Goal: Task Accomplishment & Management: Complete application form

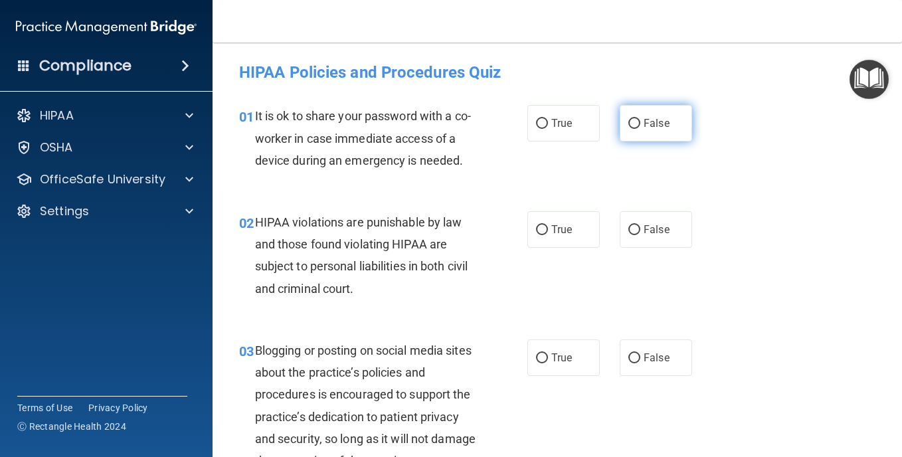
click at [657, 122] on span "False" at bounding box center [656, 123] width 26 height 13
click at [640, 122] on input "False" at bounding box center [634, 124] width 12 height 10
radio input "true"
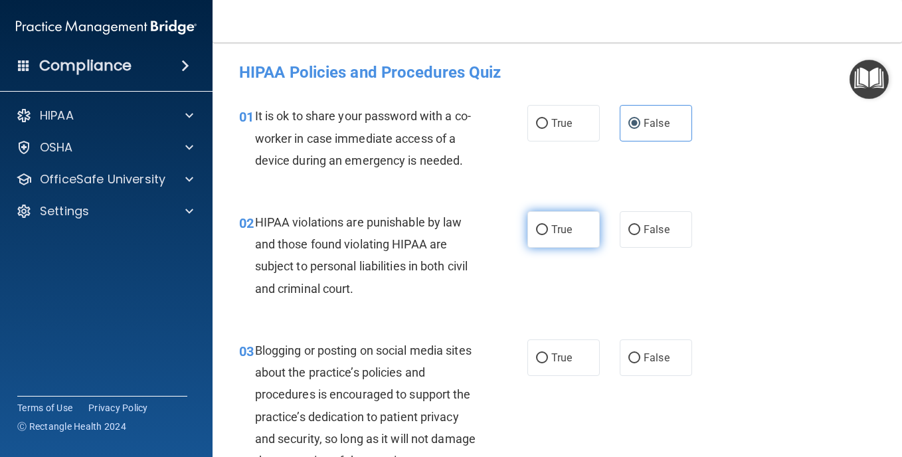
click at [560, 236] on span "True" at bounding box center [561, 229] width 21 height 13
click at [548, 235] on input "True" at bounding box center [542, 230] width 12 height 10
radio input "true"
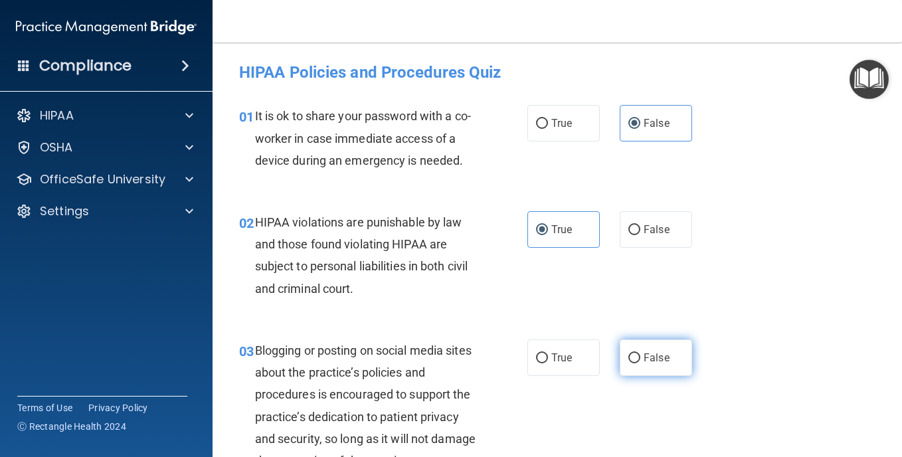
click at [644, 364] on span "False" at bounding box center [656, 357] width 26 height 13
click at [640, 363] on input "False" at bounding box center [634, 358] width 12 height 10
radio input "true"
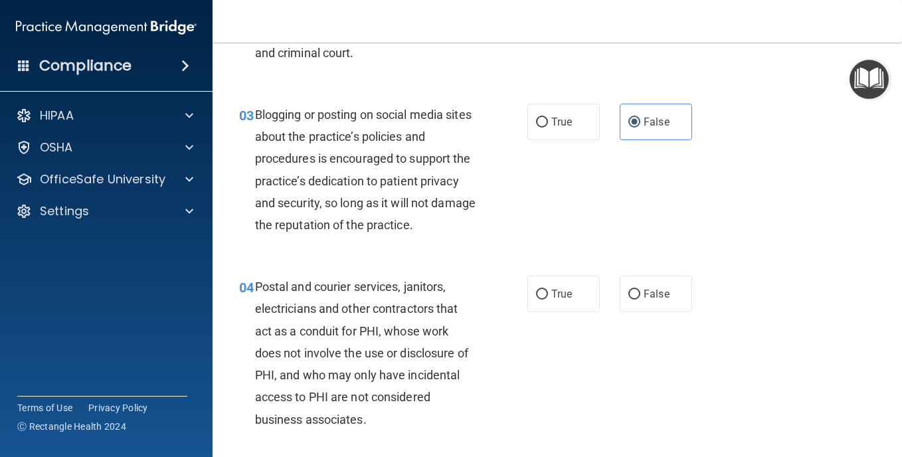
scroll to position [266, 0]
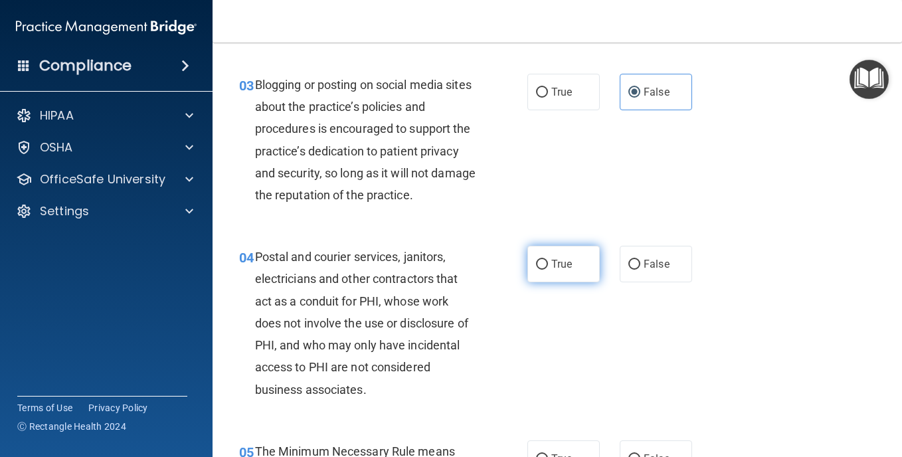
click at [555, 282] on label "True" at bounding box center [563, 264] width 72 height 37
click at [548, 270] on input "True" at bounding box center [542, 265] width 12 height 10
radio input "true"
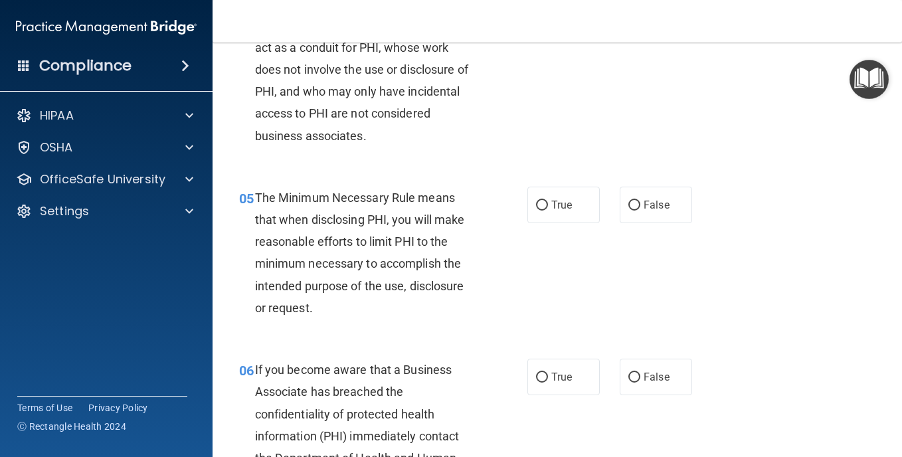
scroll to position [531, 0]
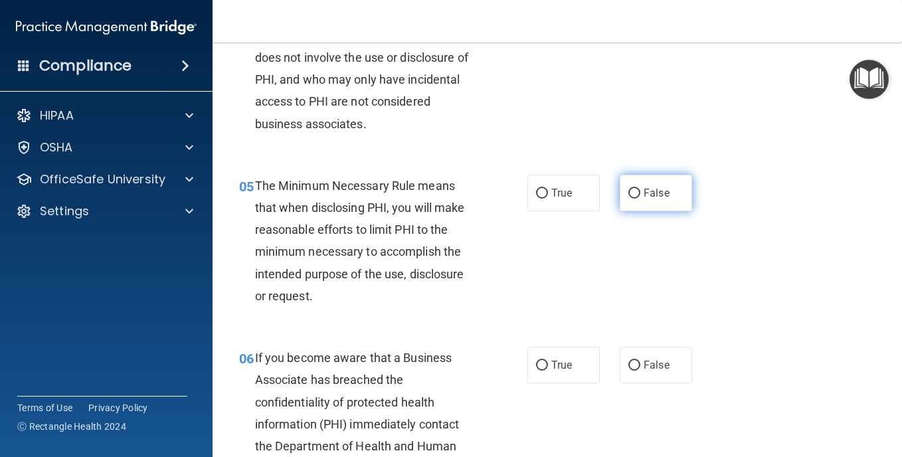
click at [670, 211] on label "False" at bounding box center [656, 193] width 72 height 37
click at [640, 199] on input "False" at bounding box center [634, 194] width 12 height 10
radio input "true"
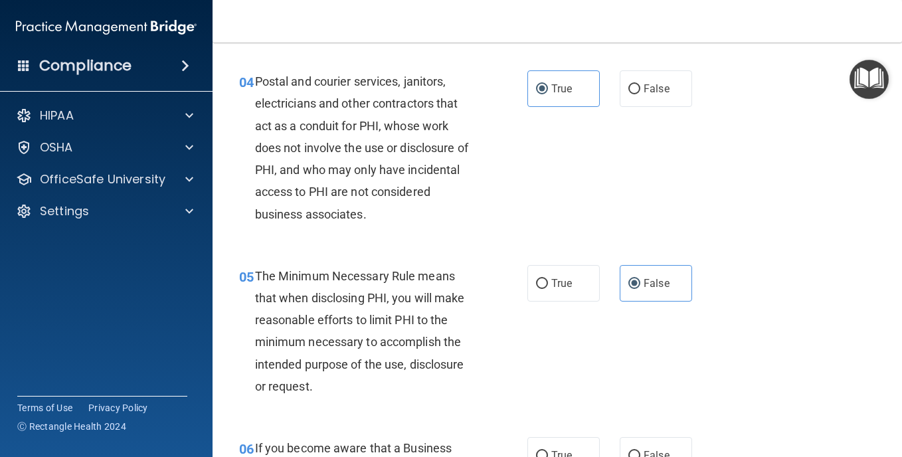
scroll to position [465, 0]
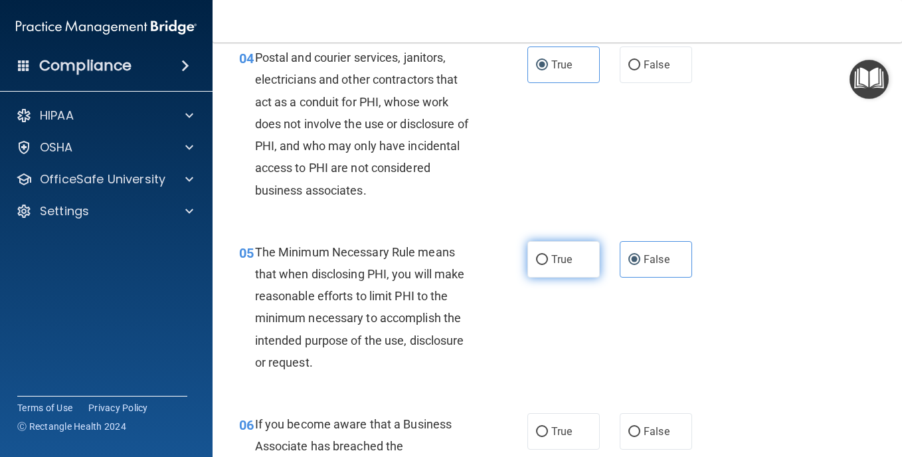
click at [564, 278] on label "True" at bounding box center [563, 259] width 72 height 37
click at [548, 265] on input "True" at bounding box center [542, 260] width 12 height 10
radio input "true"
radio input "false"
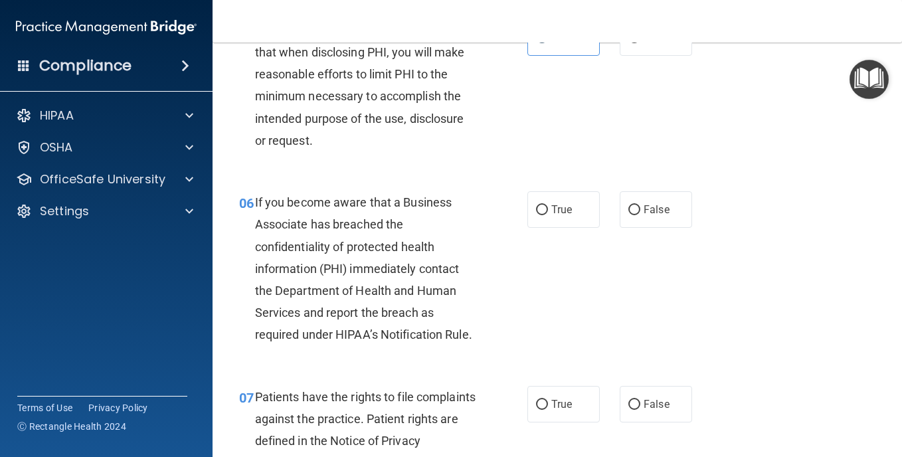
scroll to position [730, 0]
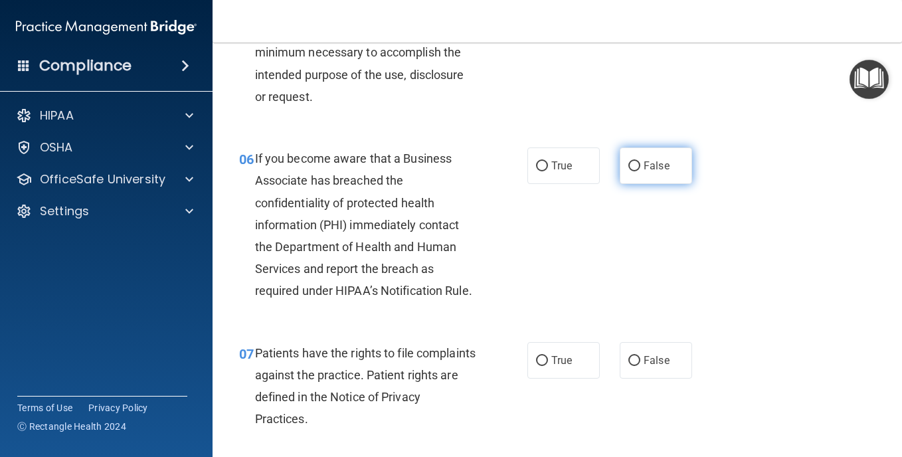
click at [643, 172] on span "False" at bounding box center [656, 165] width 26 height 13
click at [640, 171] on input "False" at bounding box center [634, 166] width 12 height 10
radio input "true"
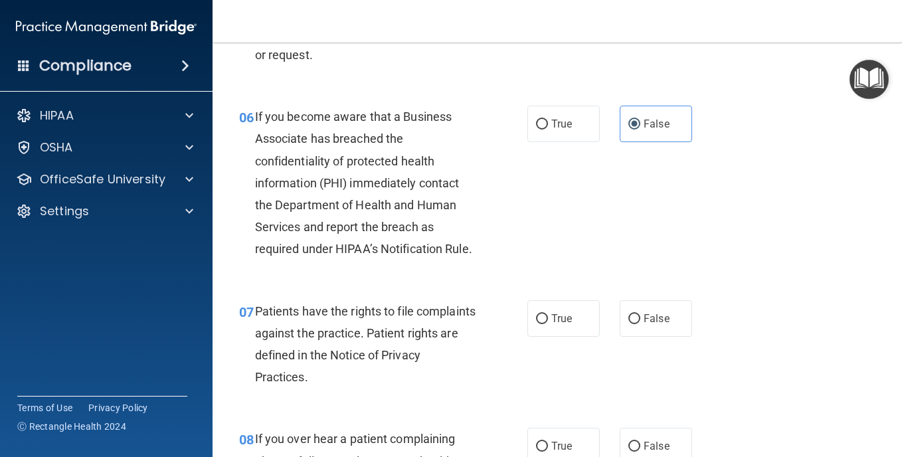
scroll to position [797, 0]
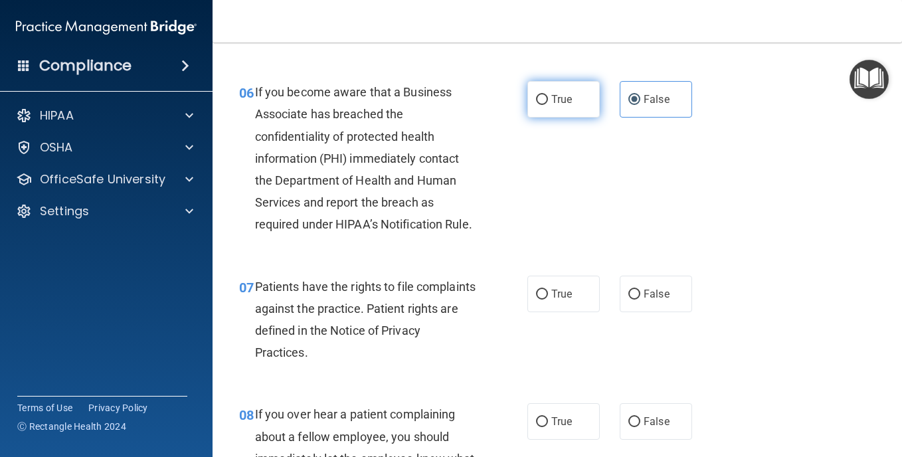
click at [561, 106] on span "True" at bounding box center [561, 99] width 21 height 13
click at [548, 105] on input "True" at bounding box center [542, 100] width 12 height 10
radio input "true"
radio input "false"
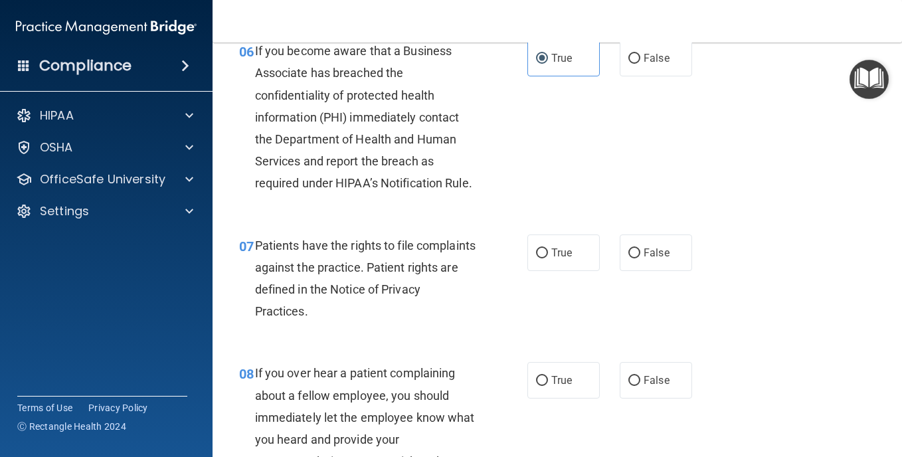
scroll to position [863, 0]
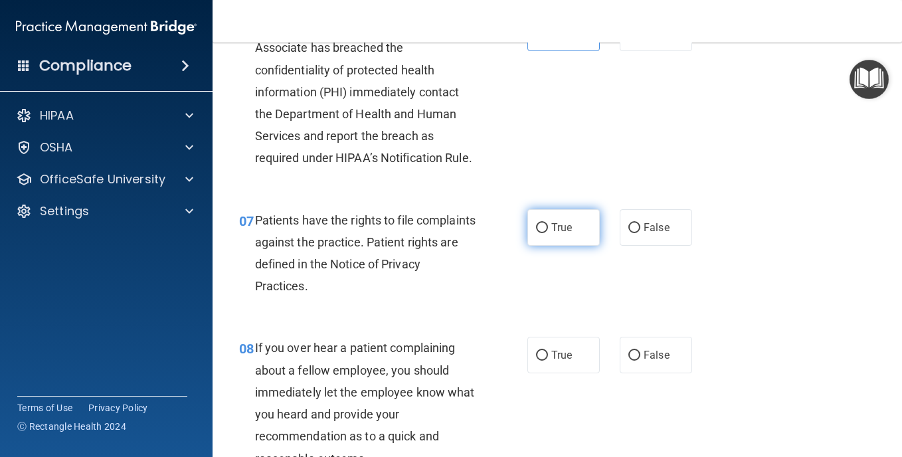
click at [574, 246] on label "True" at bounding box center [563, 227] width 72 height 37
click at [548, 233] on input "True" at bounding box center [542, 228] width 12 height 10
radio input "true"
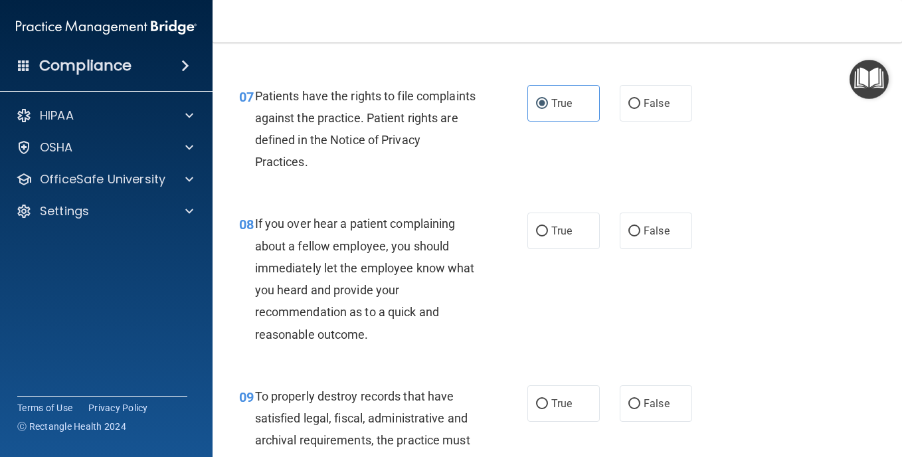
scroll to position [996, 0]
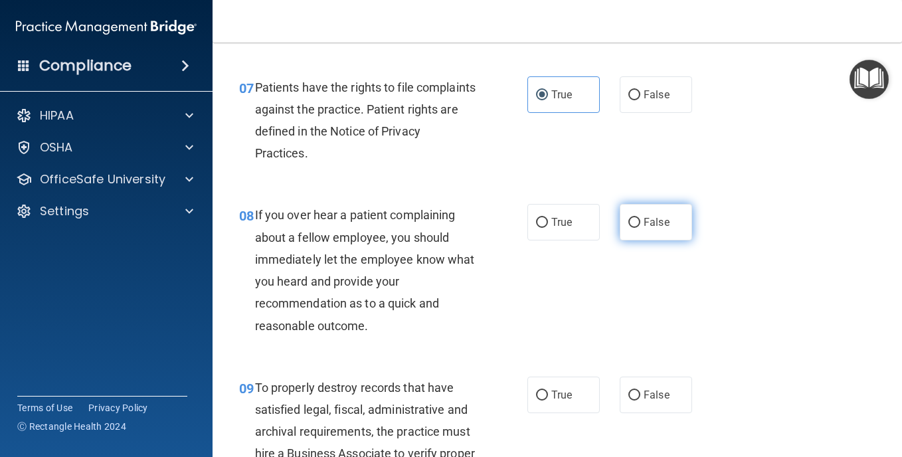
click at [647, 228] on span "False" at bounding box center [656, 222] width 26 height 13
click at [640, 228] on input "False" at bounding box center [634, 223] width 12 height 10
radio input "true"
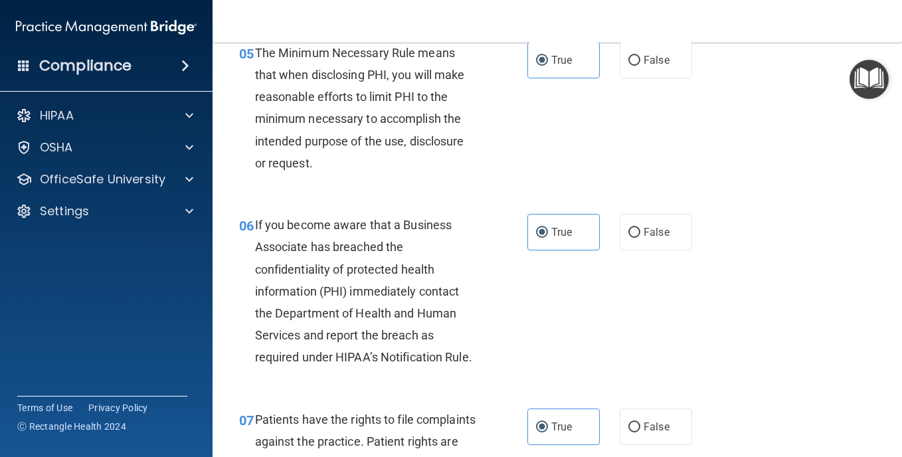
scroll to position [730, 0]
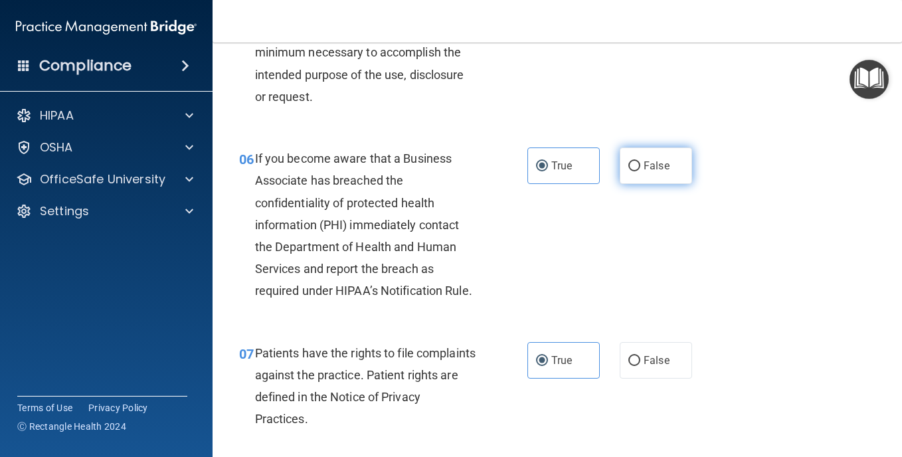
click at [645, 184] on label "False" at bounding box center [656, 165] width 72 height 37
click at [640, 171] on input "False" at bounding box center [634, 166] width 12 height 10
radio input "true"
radio input "false"
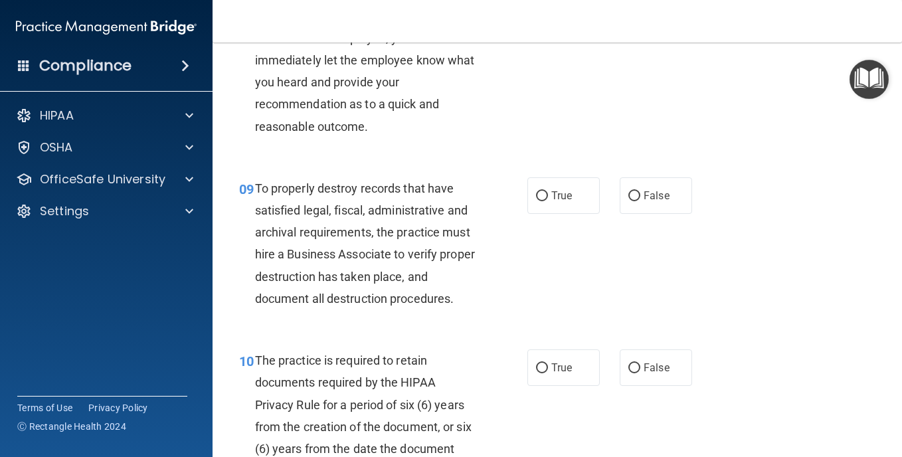
scroll to position [1262, 0]
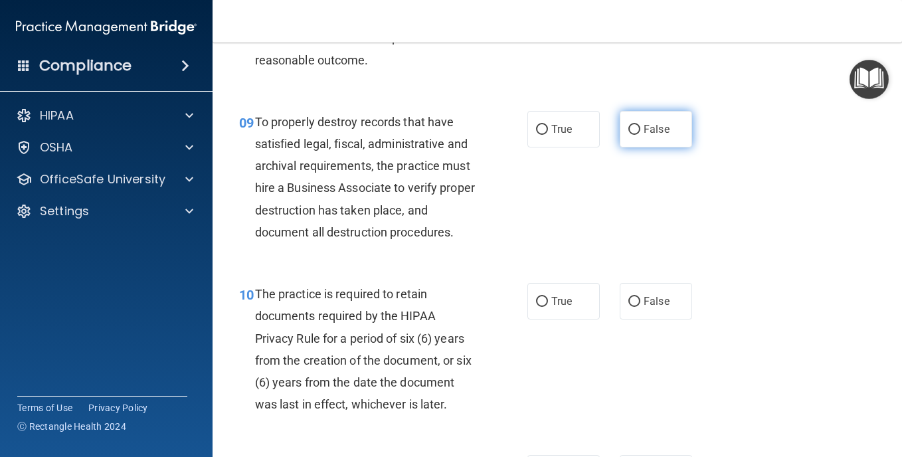
click at [654, 135] on span "False" at bounding box center [656, 129] width 26 height 13
click at [640, 135] on input "False" at bounding box center [634, 130] width 12 height 10
radio input "true"
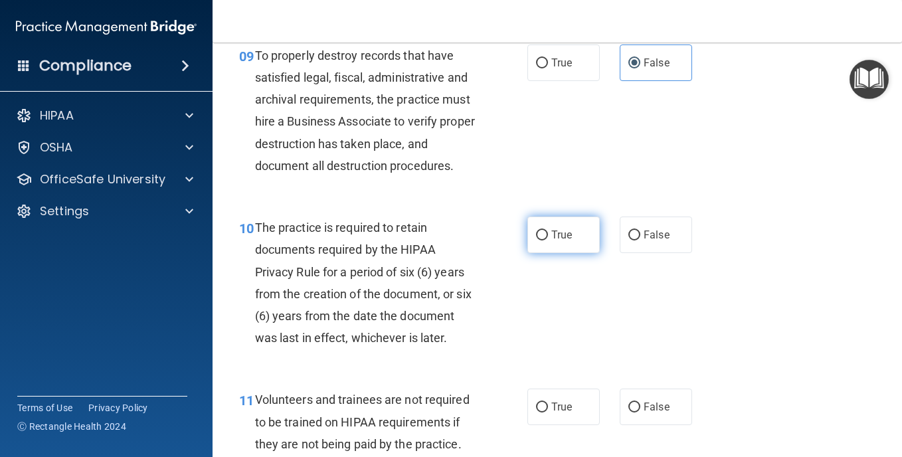
click at [578, 253] on label "True" at bounding box center [563, 234] width 72 height 37
click at [548, 240] on input "True" at bounding box center [542, 235] width 12 height 10
radio input "true"
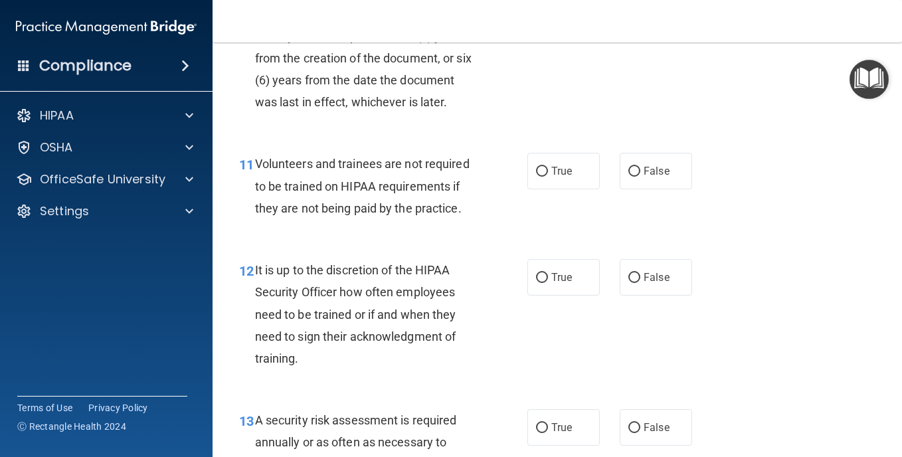
scroll to position [1594, 0]
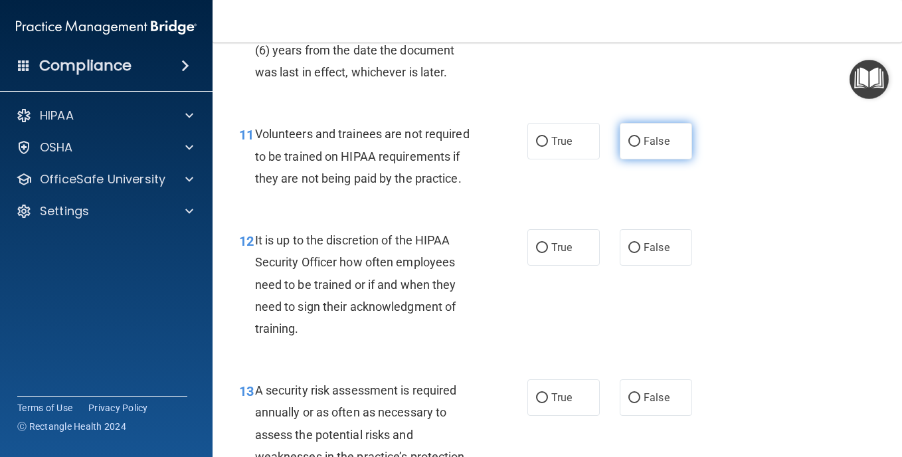
click at [653, 159] on label "False" at bounding box center [656, 141] width 72 height 37
click at [640, 147] on input "False" at bounding box center [634, 142] width 12 height 10
radio input "true"
click at [651, 266] on label "False" at bounding box center [656, 247] width 72 height 37
click at [640, 253] on input "False" at bounding box center [634, 248] width 12 height 10
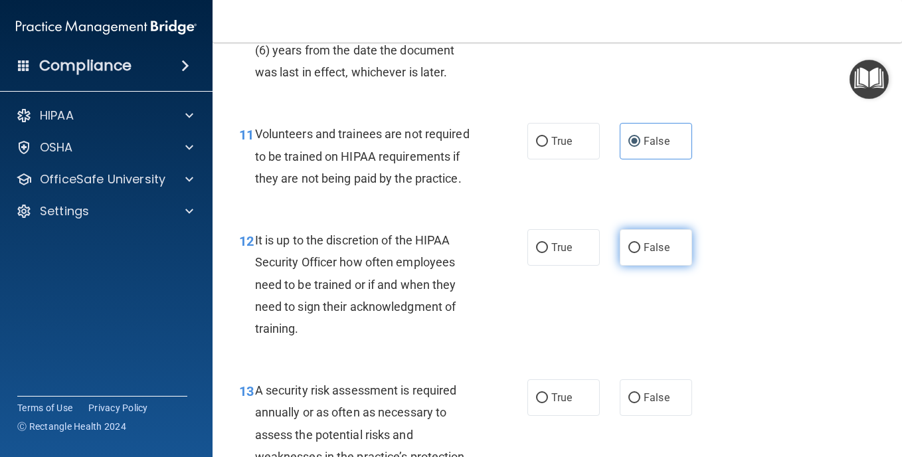
radio input "true"
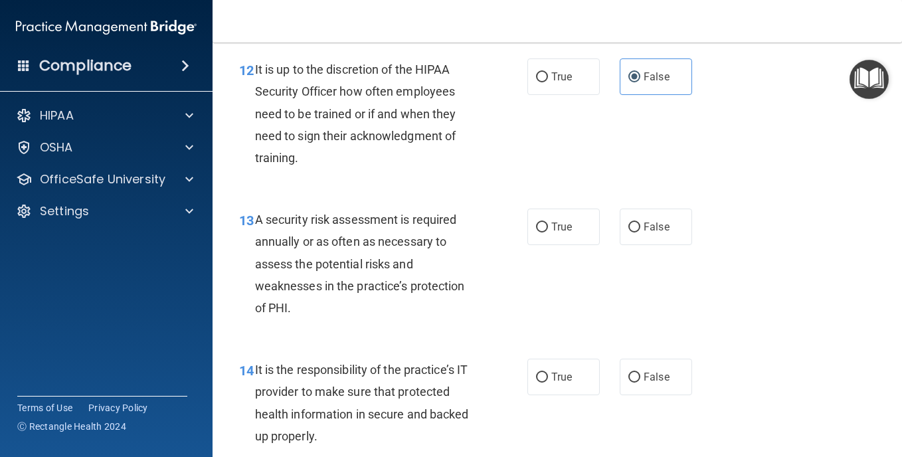
scroll to position [1793, 0]
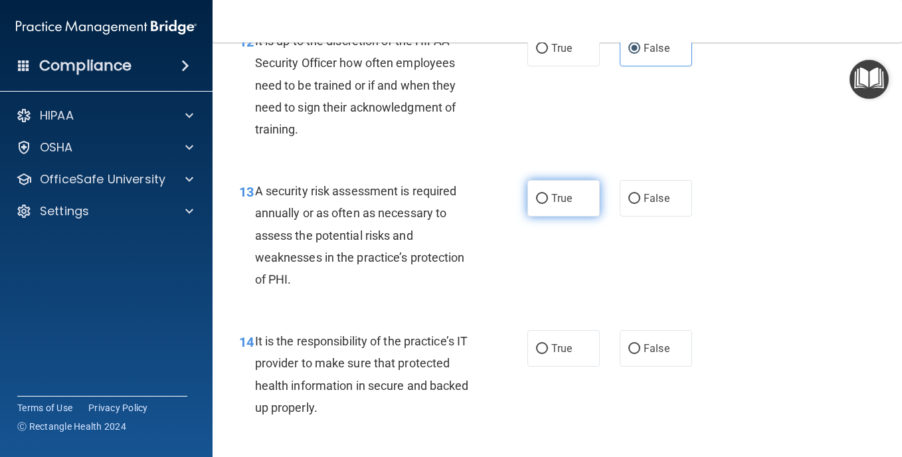
click at [553, 205] on span "True" at bounding box center [561, 198] width 21 height 13
click at [548, 204] on input "True" at bounding box center [542, 199] width 12 height 10
radio input "true"
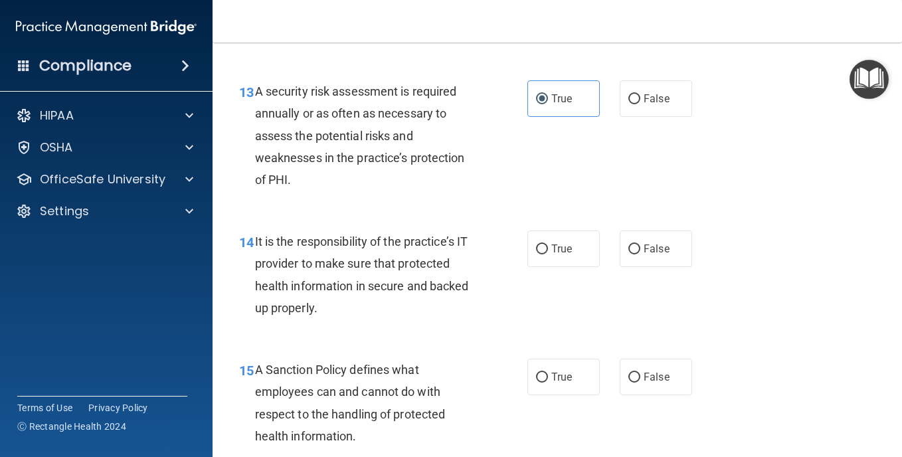
scroll to position [1926, 0]
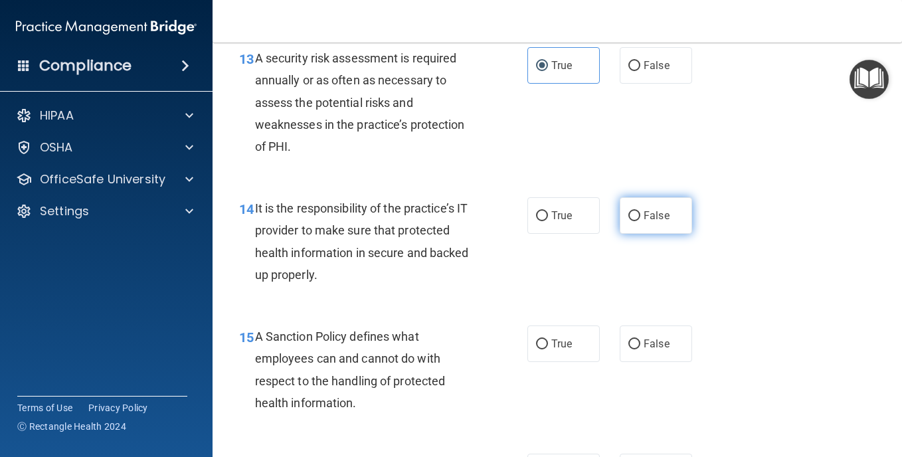
click at [635, 234] on label "False" at bounding box center [656, 215] width 72 height 37
click at [635, 221] on input "False" at bounding box center [634, 216] width 12 height 10
radio input "true"
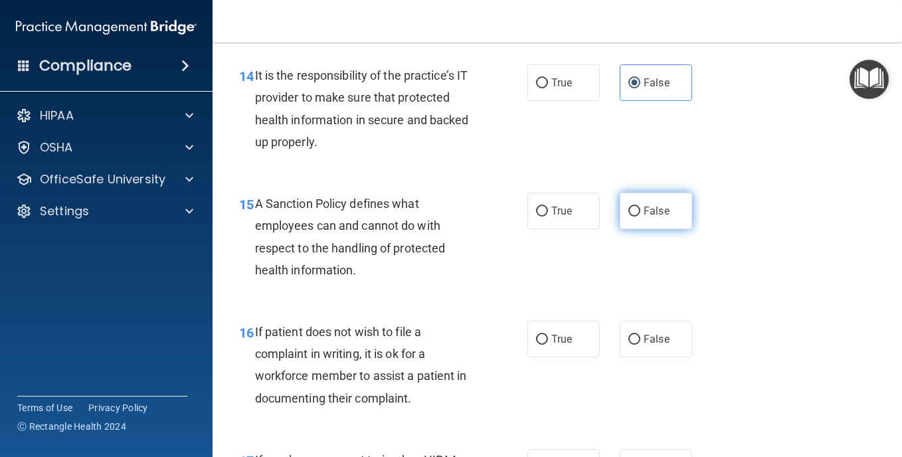
click at [645, 217] on span "False" at bounding box center [656, 211] width 26 height 13
click at [640, 216] on input "False" at bounding box center [634, 212] width 12 height 10
radio input "true"
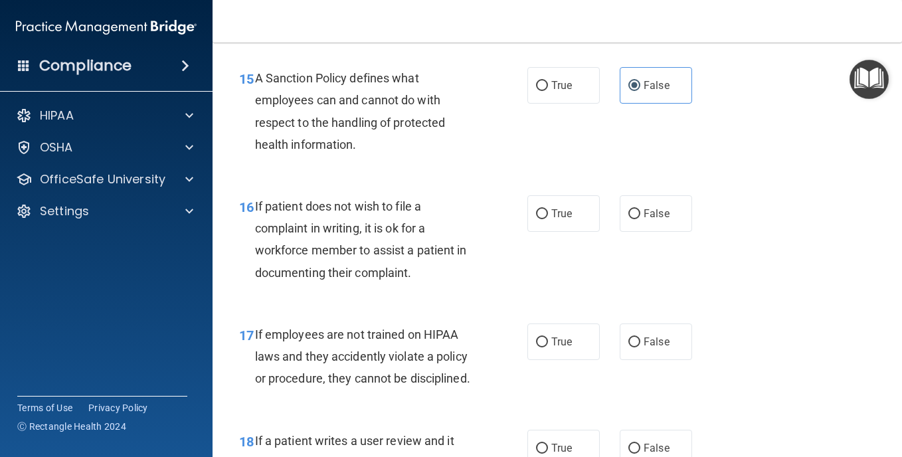
scroll to position [2258, 0]
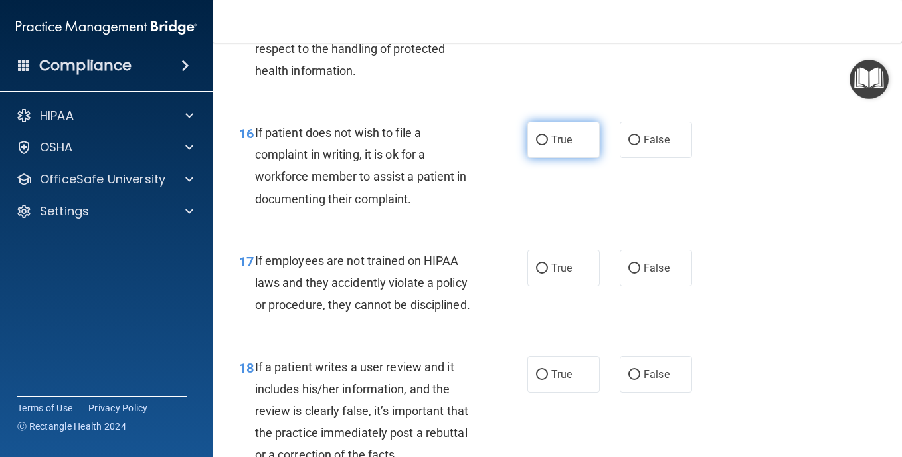
click at [555, 158] on label "True" at bounding box center [563, 140] width 72 height 37
click at [548, 145] on input "True" at bounding box center [542, 140] width 12 height 10
radio input "true"
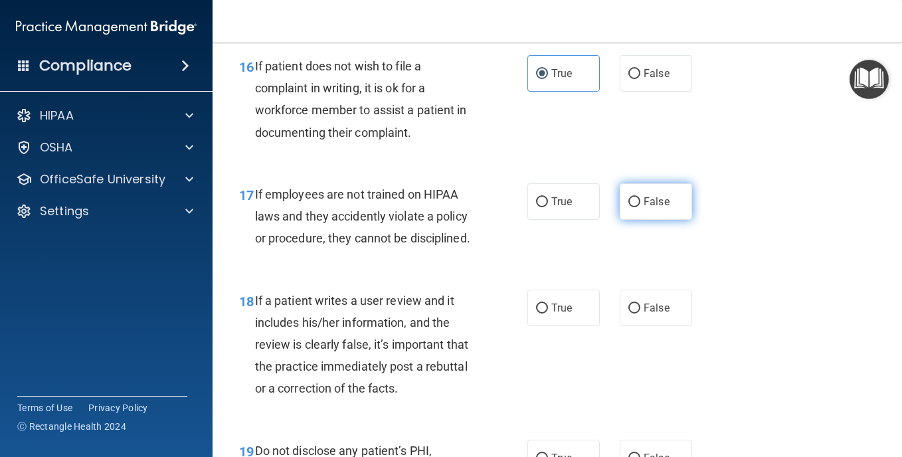
click at [645, 208] on span "False" at bounding box center [656, 201] width 26 height 13
click at [640, 207] on input "False" at bounding box center [634, 202] width 12 height 10
radio input "true"
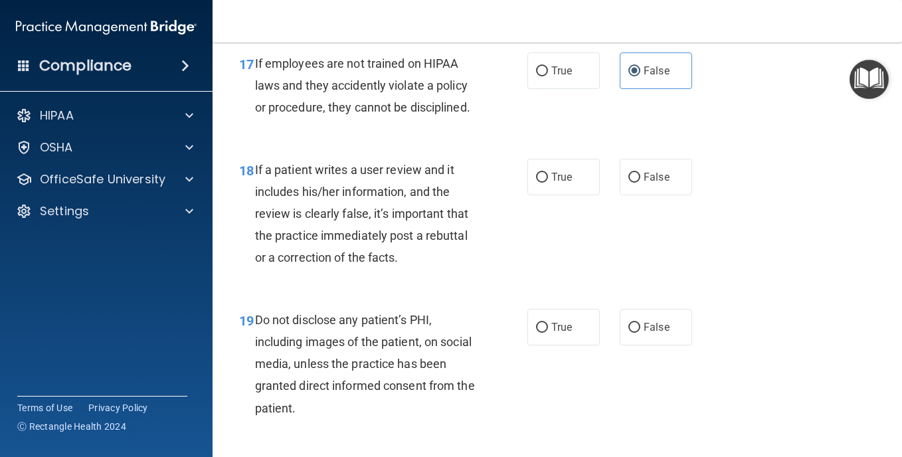
scroll to position [2457, 0]
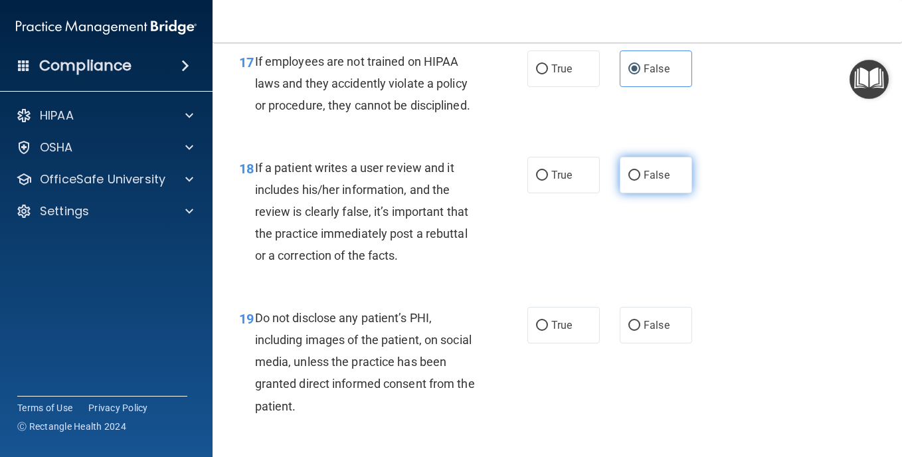
click at [641, 193] on label "False" at bounding box center [656, 175] width 72 height 37
click at [640, 181] on input "False" at bounding box center [634, 176] width 12 height 10
radio input "true"
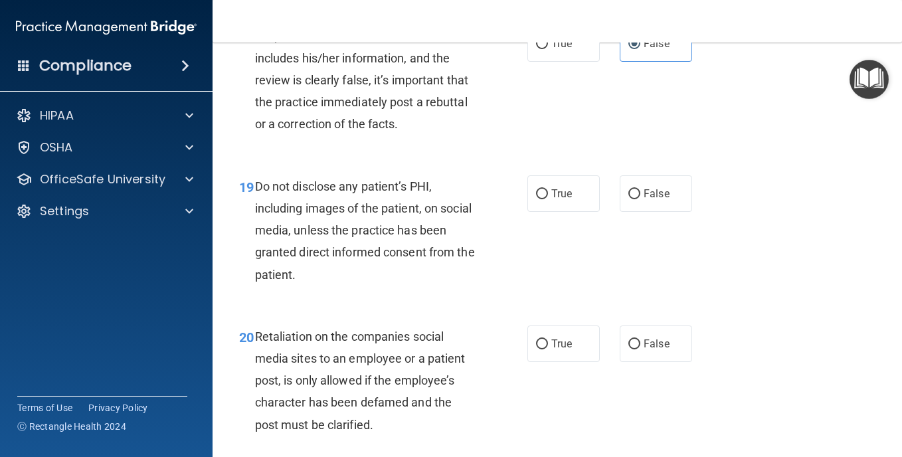
scroll to position [2590, 0]
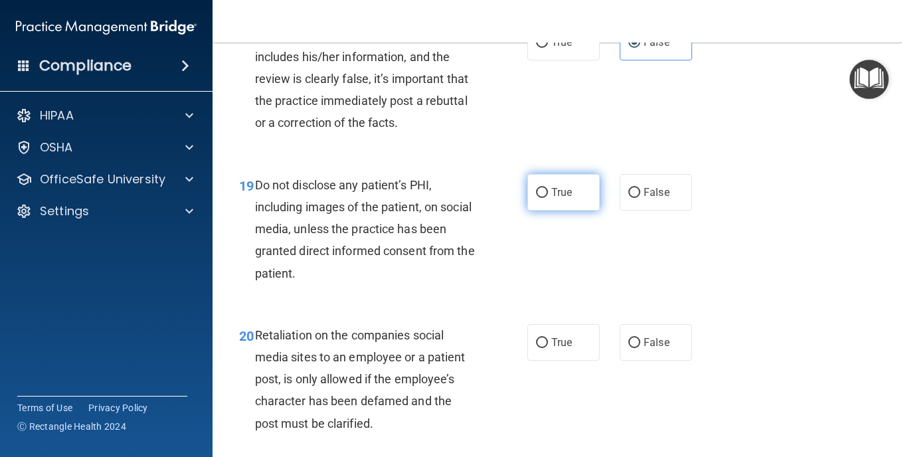
click at [553, 211] on label "True" at bounding box center [563, 192] width 72 height 37
click at [548, 198] on input "True" at bounding box center [542, 193] width 12 height 10
radio input "true"
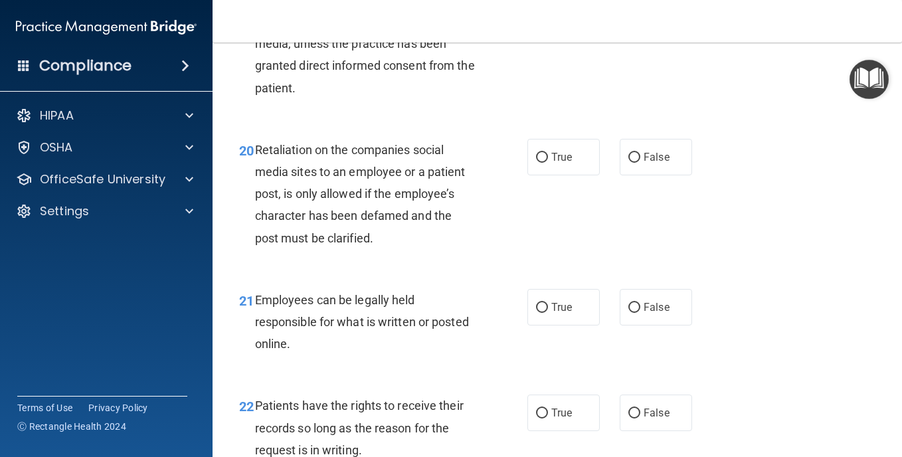
scroll to position [2789, 0]
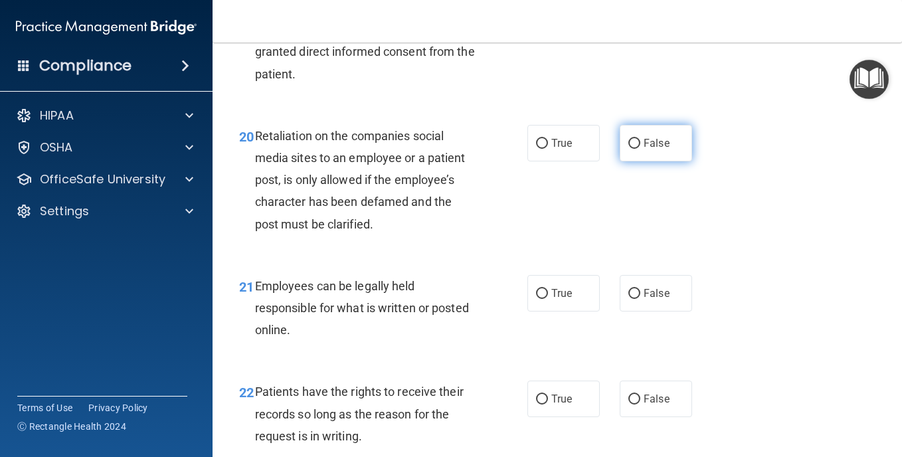
click at [668, 161] on label "False" at bounding box center [656, 143] width 72 height 37
click at [640, 149] on input "False" at bounding box center [634, 144] width 12 height 10
radio input "true"
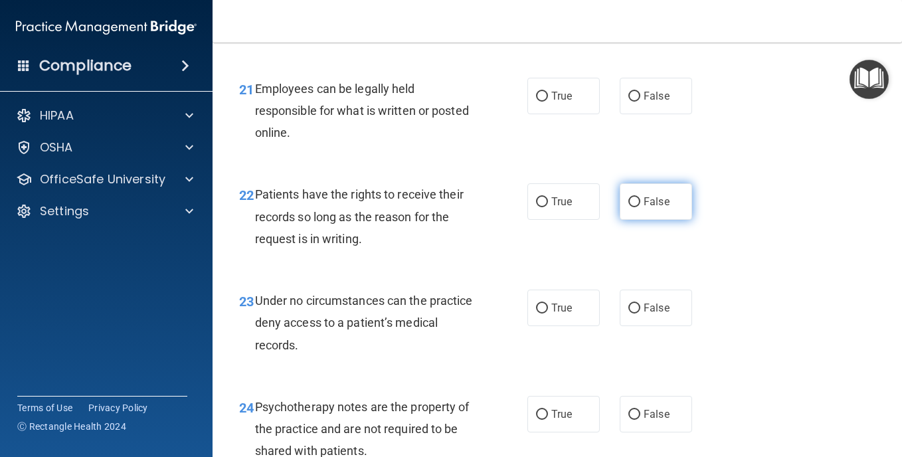
scroll to position [2988, 0]
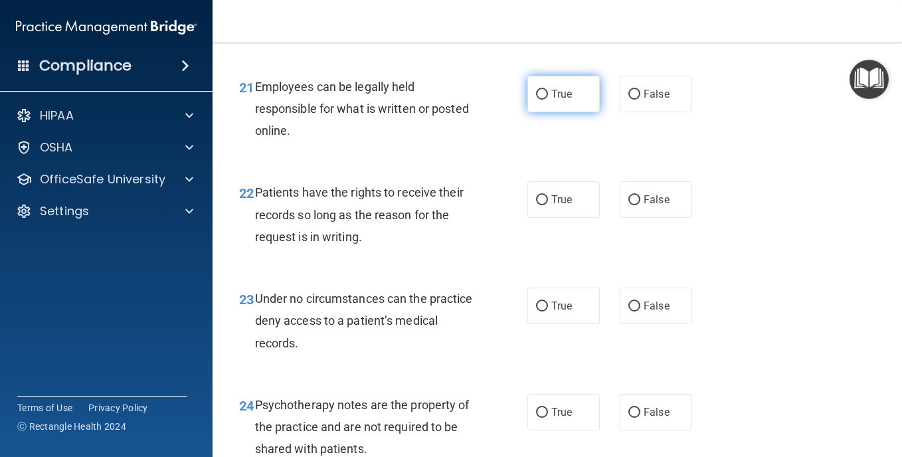
click at [574, 112] on label "True" at bounding box center [563, 94] width 72 height 37
click at [548, 100] on input "True" at bounding box center [542, 95] width 12 height 10
radio input "true"
click at [647, 206] on span "False" at bounding box center [656, 199] width 26 height 13
click at [640, 205] on input "False" at bounding box center [634, 200] width 12 height 10
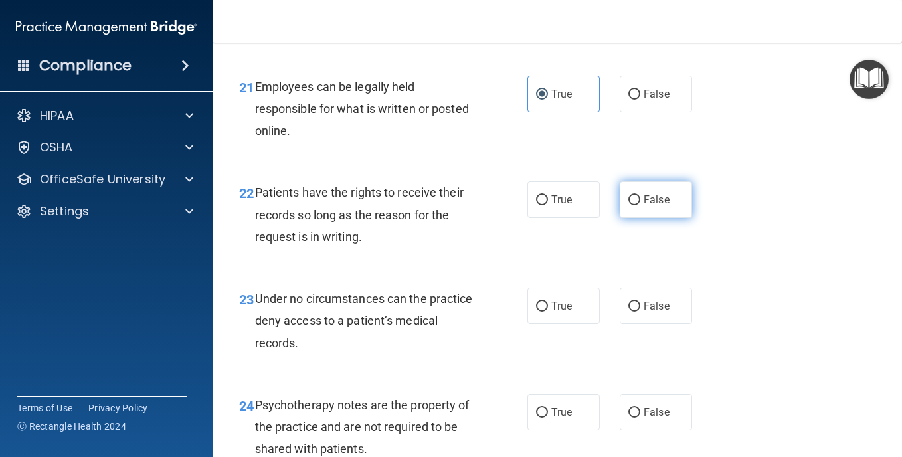
radio input "true"
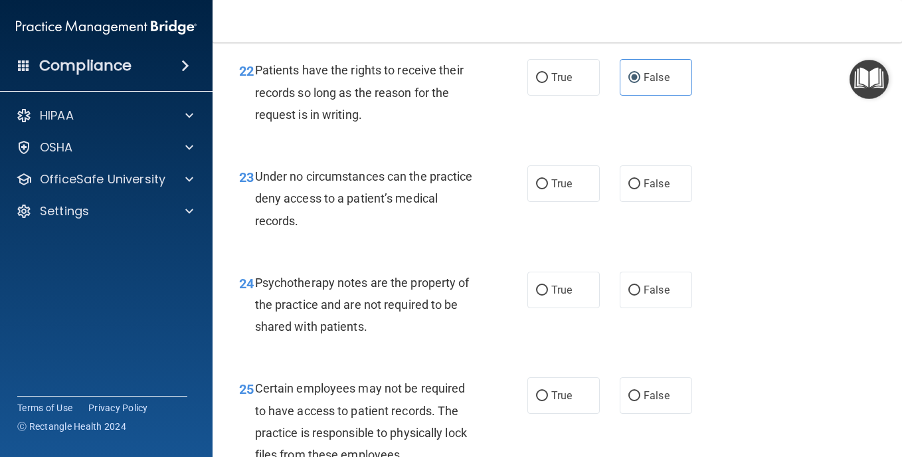
scroll to position [3121, 0]
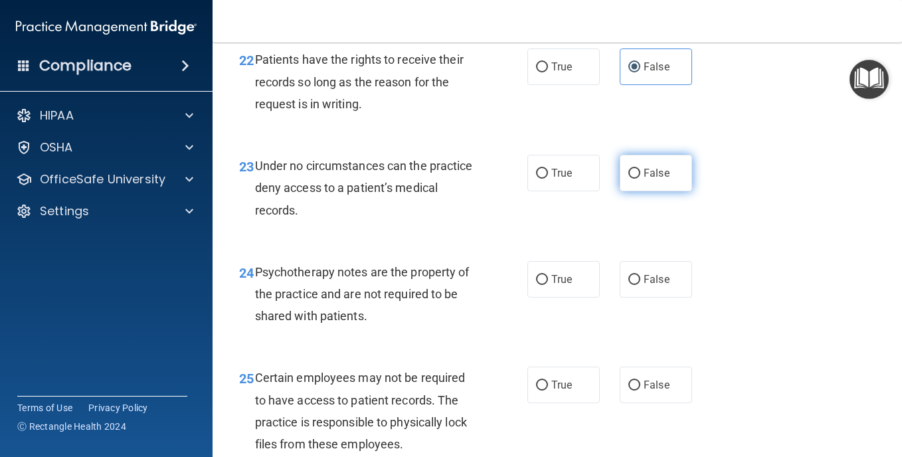
click at [628, 179] on input "False" at bounding box center [634, 174] width 12 height 10
radio input "true"
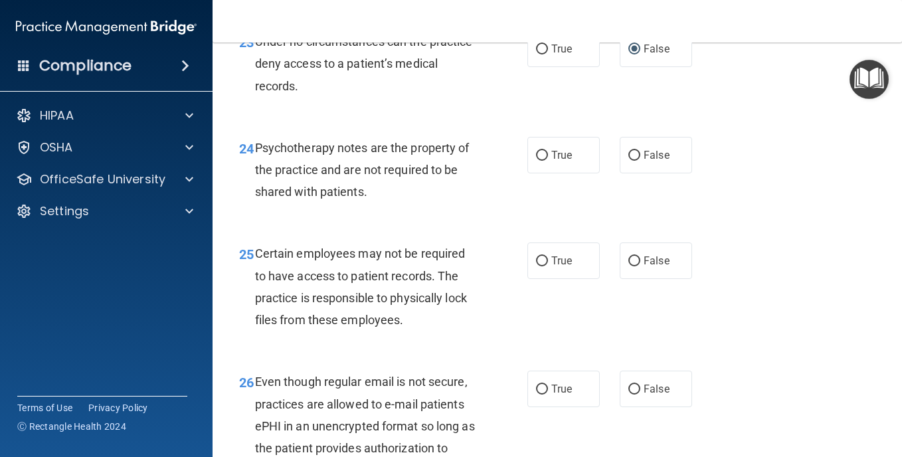
scroll to position [3254, 0]
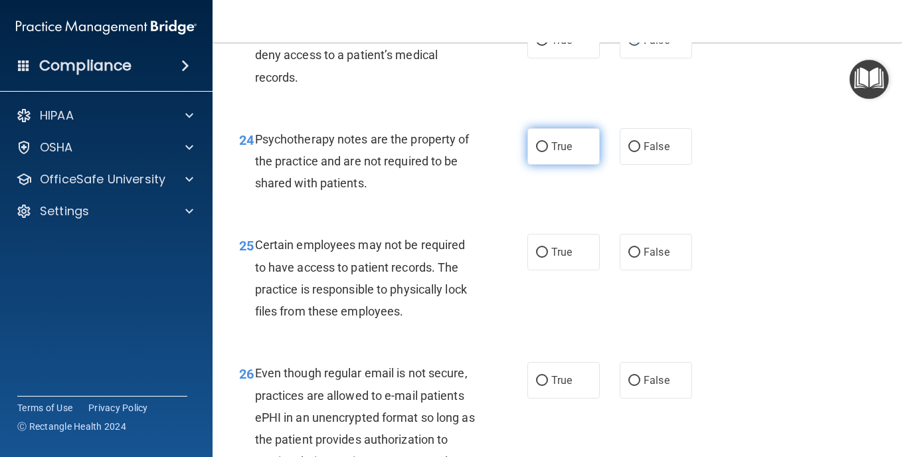
click at [570, 165] on label "True" at bounding box center [563, 146] width 72 height 37
click at [548, 152] on input "True" at bounding box center [542, 147] width 12 height 10
radio input "true"
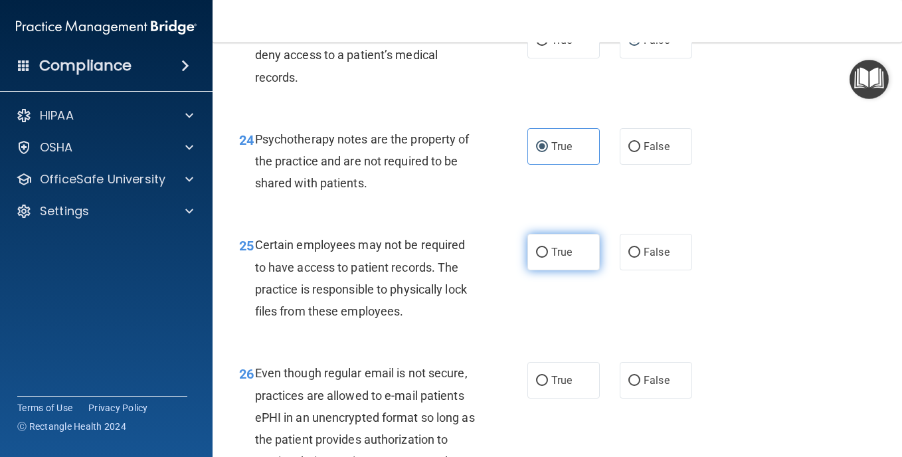
click at [583, 270] on label "True" at bounding box center [563, 252] width 72 height 37
click at [548, 258] on input "True" at bounding box center [542, 253] width 12 height 10
radio input "true"
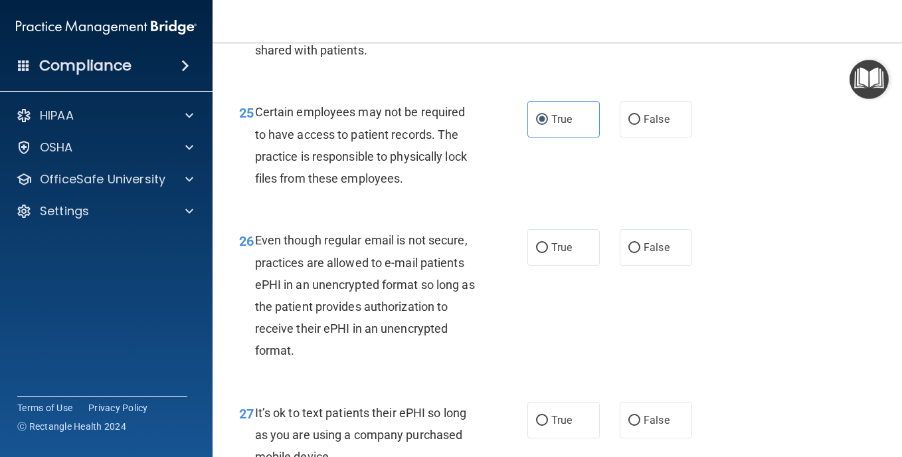
scroll to position [3453, 0]
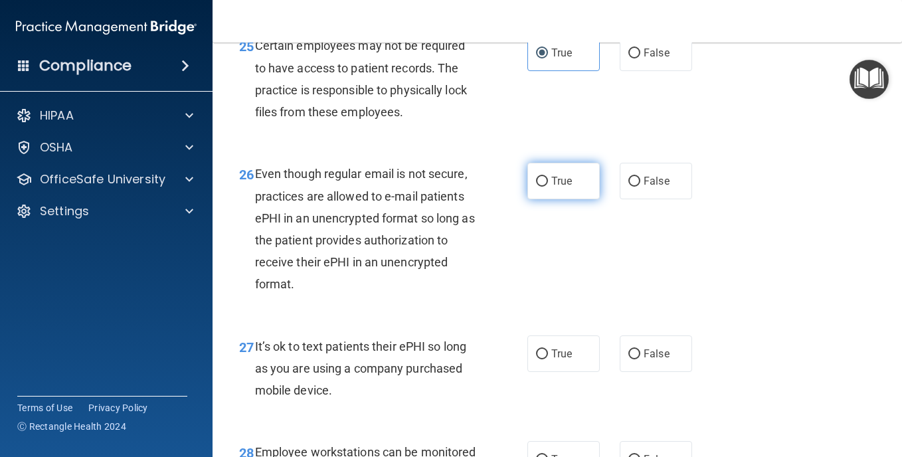
click at [568, 199] on label "True" at bounding box center [563, 181] width 72 height 37
click at [548, 187] on input "True" at bounding box center [542, 182] width 12 height 10
radio input "true"
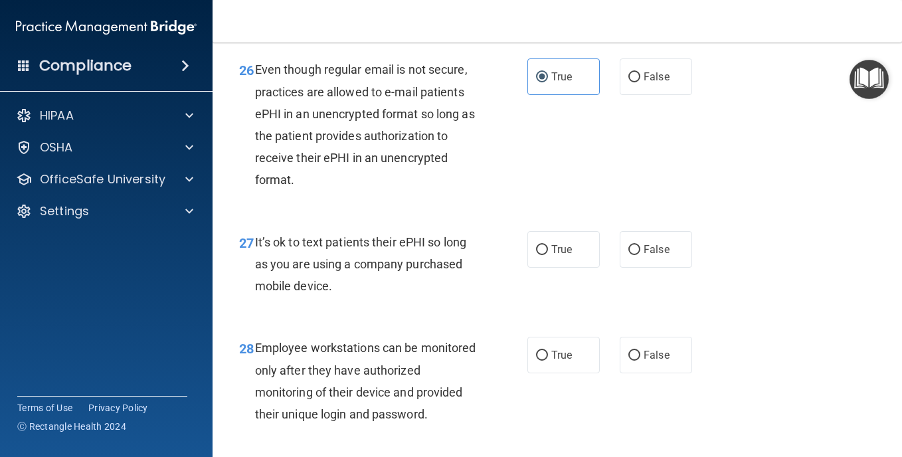
scroll to position [3586, 0]
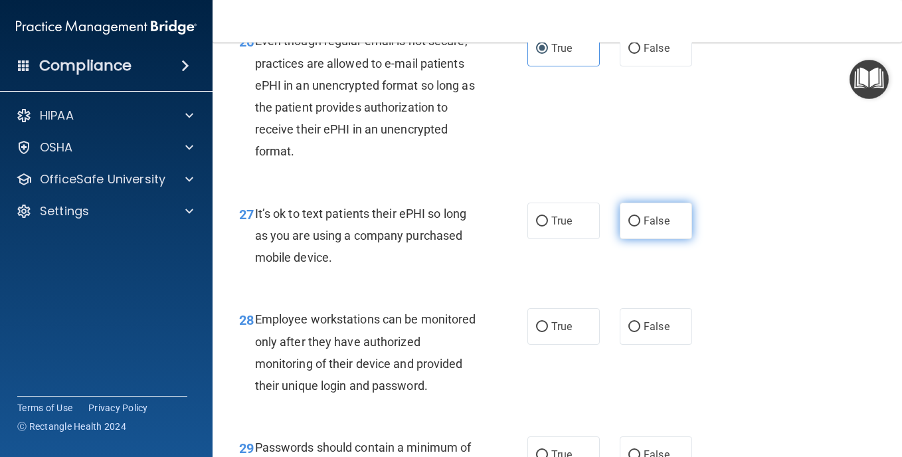
click at [643, 227] on span "False" at bounding box center [656, 220] width 26 height 13
click at [638, 226] on input "False" at bounding box center [634, 221] width 12 height 10
radio input "true"
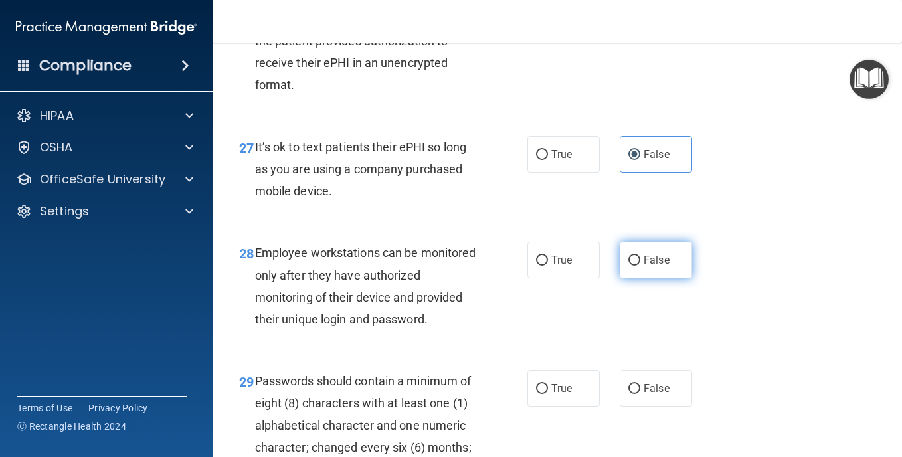
click at [647, 266] on span "False" at bounding box center [656, 260] width 26 height 13
click at [640, 266] on input "False" at bounding box center [634, 261] width 12 height 10
radio input "true"
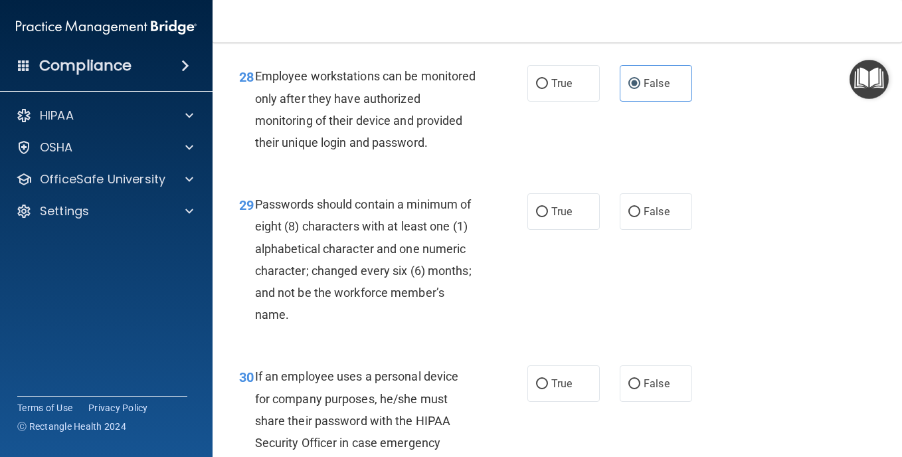
scroll to position [3852, 0]
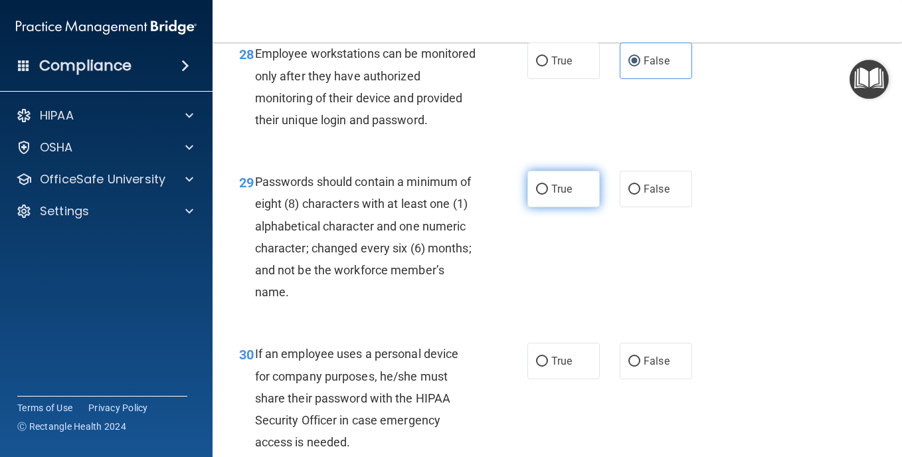
click at [560, 207] on label "True" at bounding box center [563, 189] width 72 height 37
click at [548, 195] on input "True" at bounding box center [542, 190] width 12 height 10
radio input "true"
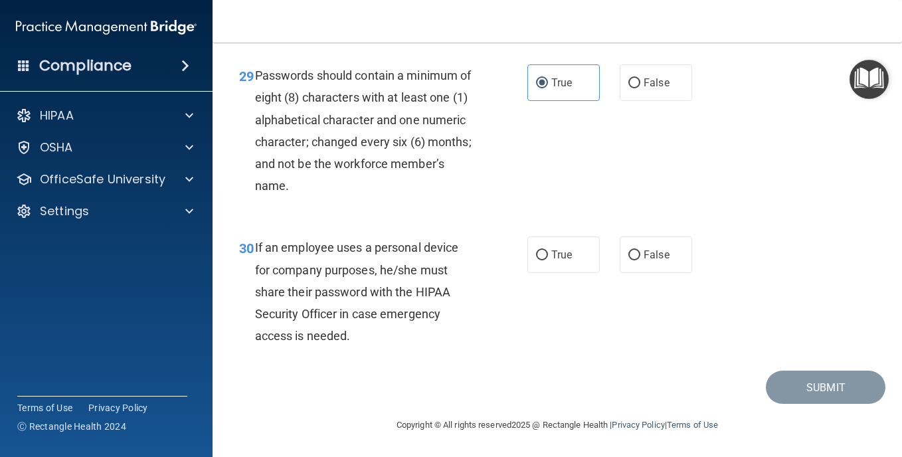
scroll to position [4051, 0]
click at [640, 273] on label "False" at bounding box center [656, 254] width 72 height 37
click at [640, 260] on input "False" at bounding box center [634, 255] width 12 height 10
radio input "true"
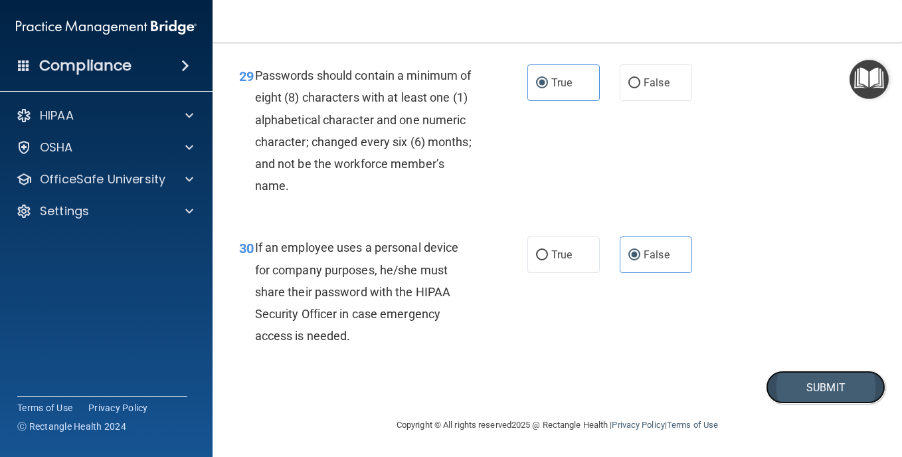
click at [790, 404] on button "Submit" at bounding box center [826, 388] width 120 height 34
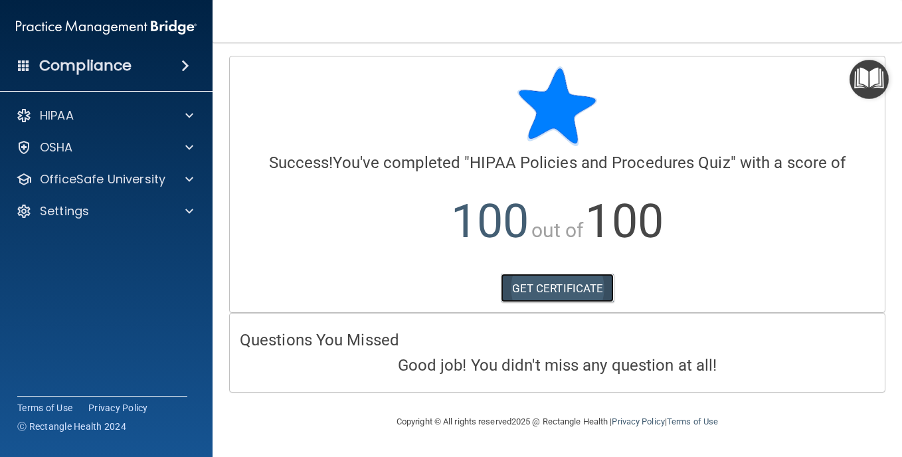
click at [546, 288] on link "GET CERTIFICATE" at bounding box center [558, 288] width 114 height 29
